Goal: Find specific page/section: Find specific page/section

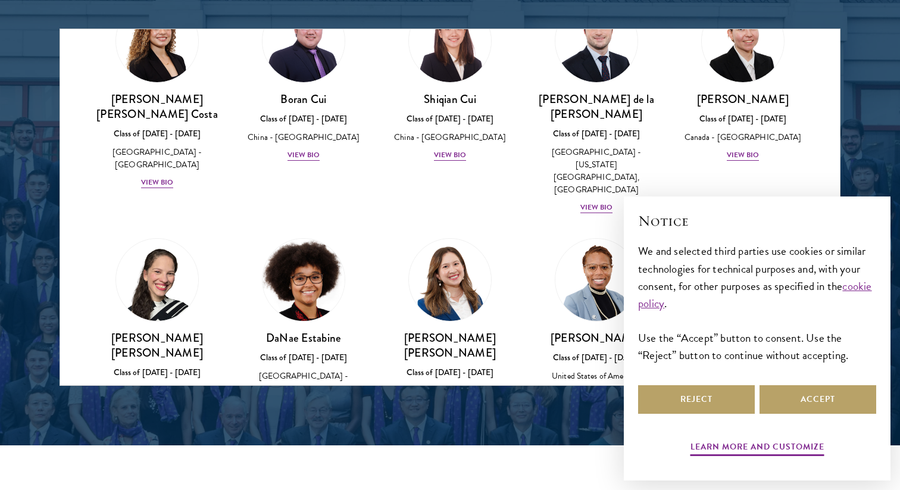
scroll to position [1553, 0]
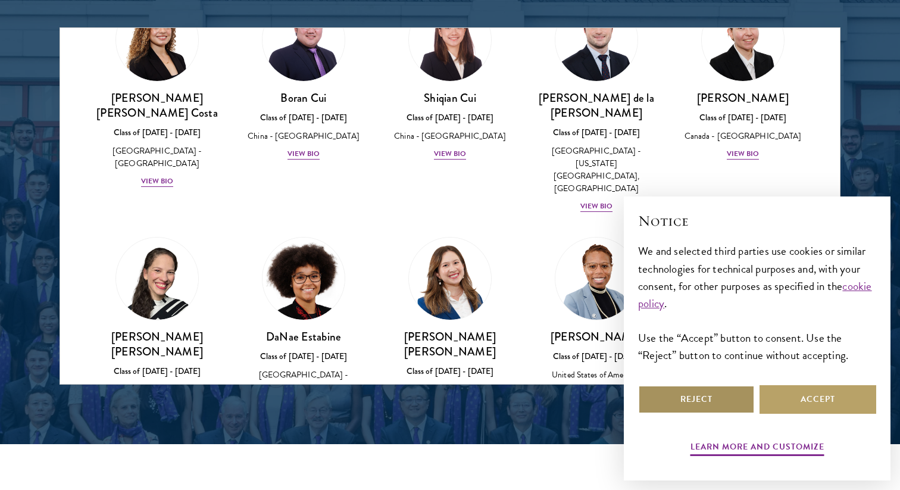
click at [718, 388] on button "Reject" at bounding box center [696, 399] width 117 height 29
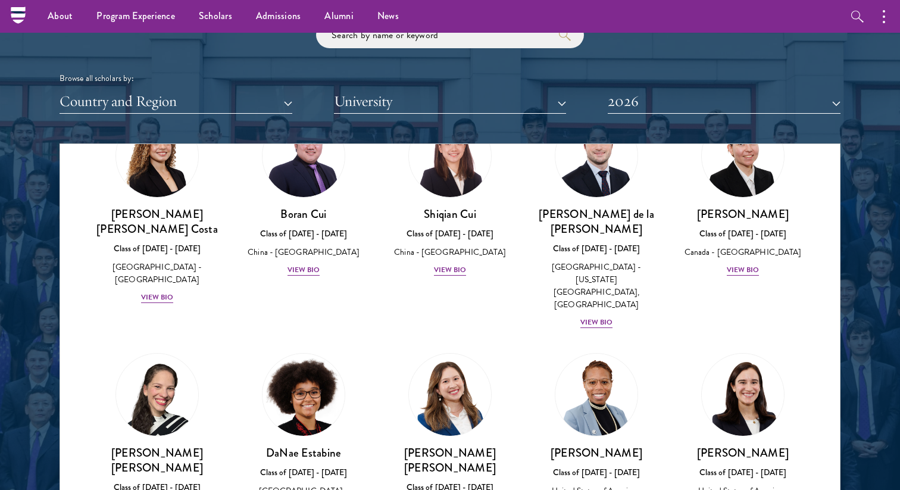
scroll to position [1427, 0]
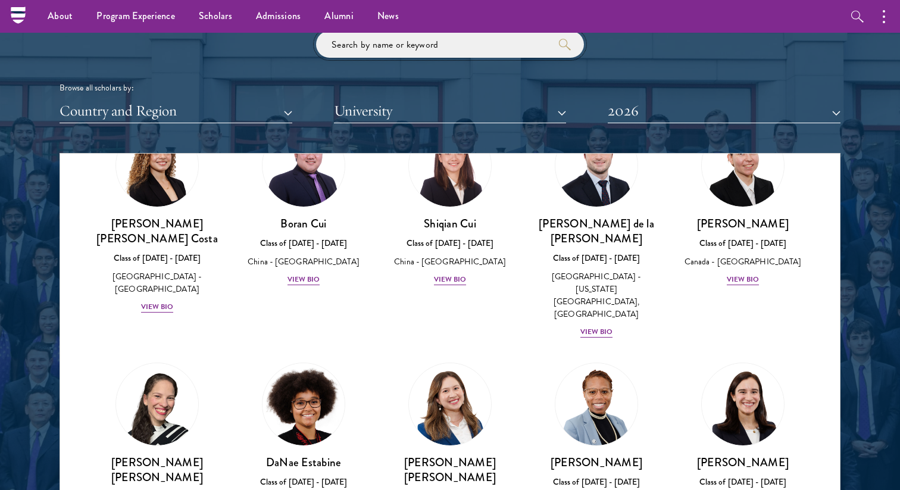
click at [447, 40] on input "search" at bounding box center [450, 44] width 268 height 27
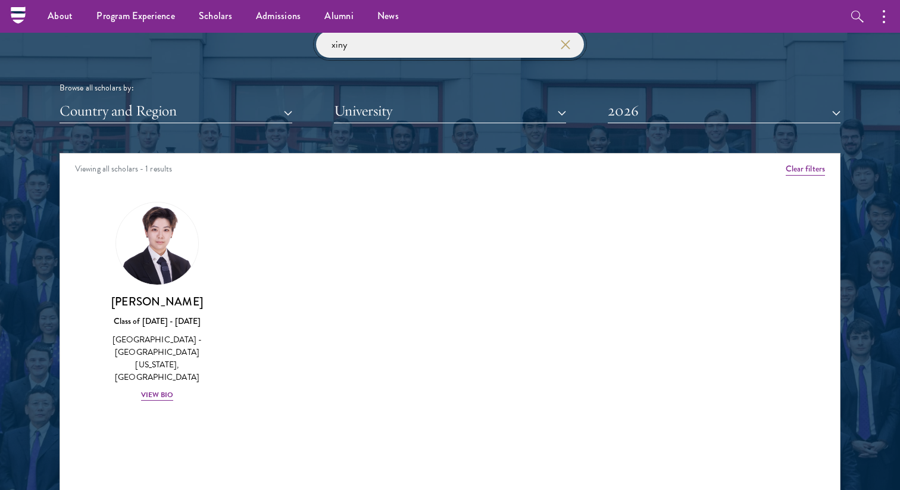
type input "xinyi"
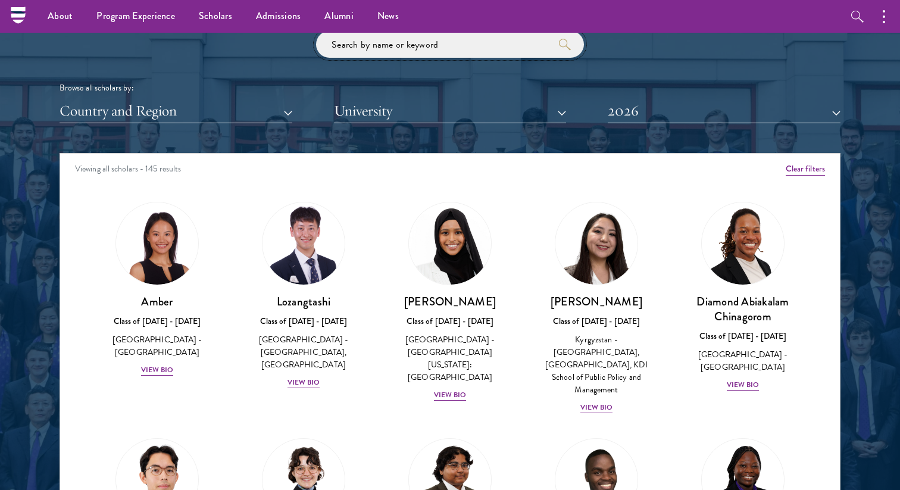
type input "u"
click at [381, 114] on button "University" at bounding box center [450, 111] width 233 height 24
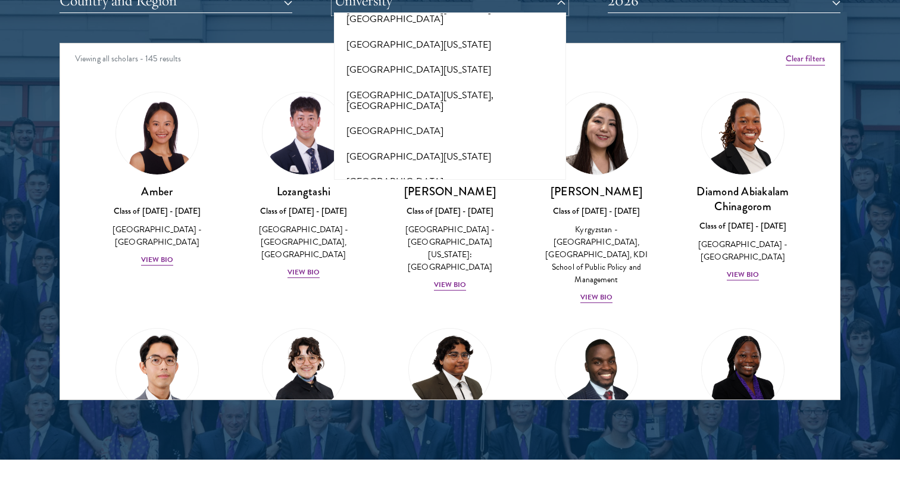
scroll to position [10241, 0]
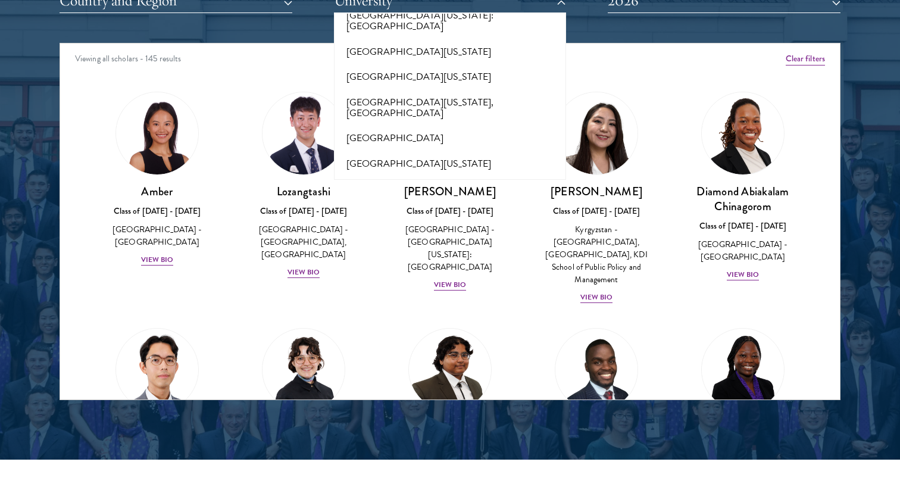
click at [437, 439] on button "[GEOGRAPHIC_DATA][US_STATE]" at bounding box center [451, 451] width 226 height 25
